Goal: Use online tool/utility

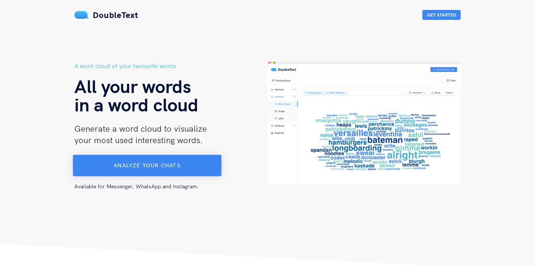
click at [131, 170] on button "Analyze your chats" at bounding box center [147, 165] width 149 height 21
